Goal: Answer question/provide support

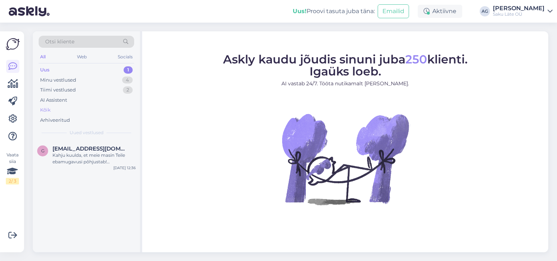
click at [49, 109] on div "Kõik" at bounding box center [45, 109] width 11 height 7
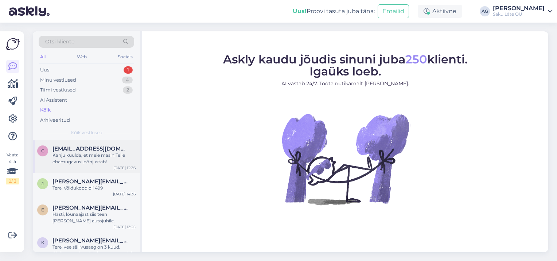
click at [89, 156] on div "Kahju kuulda, et meie masin Teile ebamugavusi põhjustab! [GEOGRAPHIC_DATA] on t…" at bounding box center [93, 158] width 83 height 13
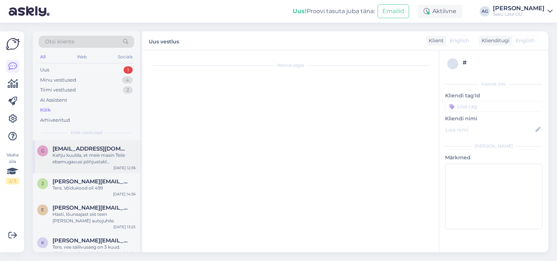
scroll to position [151, 0]
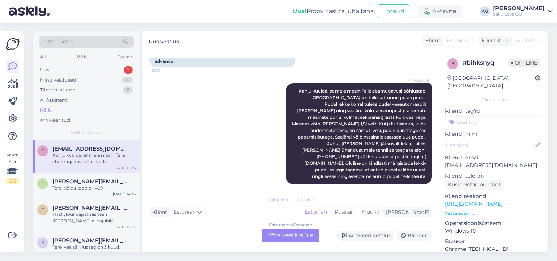
click at [287, 236] on div "Estonian to Estonian Võta vestlus üle" at bounding box center [291, 235] width 58 height 13
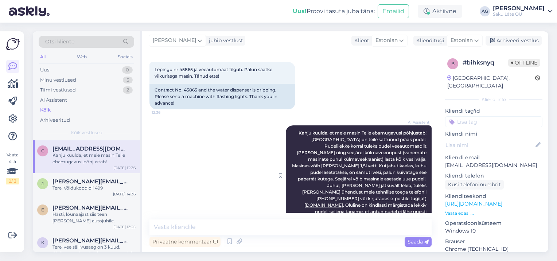
scroll to position [124, 0]
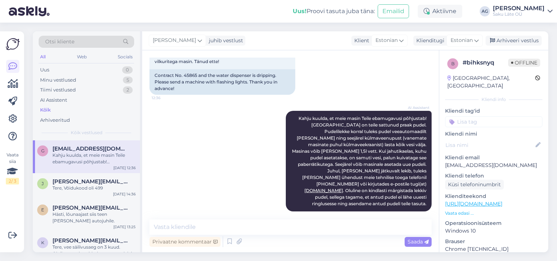
click at [259, 239] on div "Privaatne kommentaar Saada" at bounding box center [290, 242] width 282 height 14
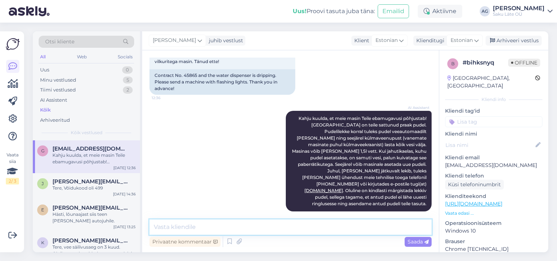
click at [227, 226] on textarea at bounding box center [290, 226] width 282 height 15
type textarea "T"
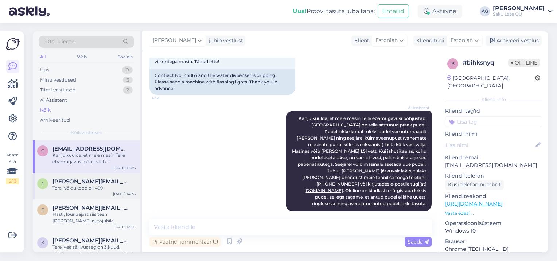
click at [69, 187] on div "Tere, Võidukood oli 499" at bounding box center [93, 188] width 83 height 7
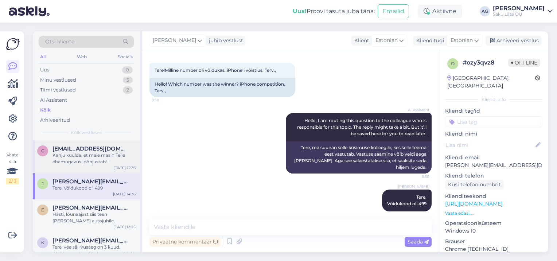
click at [76, 159] on div "Kahju kuulda, et meie masin Teile ebamugavusi põhjustab! [GEOGRAPHIC_DATA] on t…" at bounding box center [93, 158] width 83 height 13
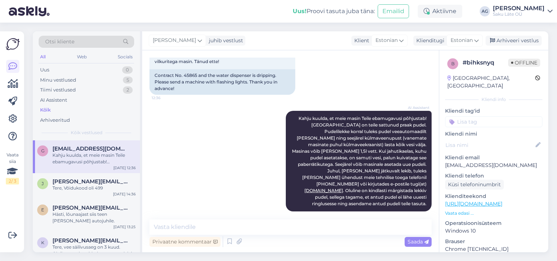
click at [47, 112] on div "Kõik" at bounding box center [45, 109] width 11 height 7
